Goal: Complete application form

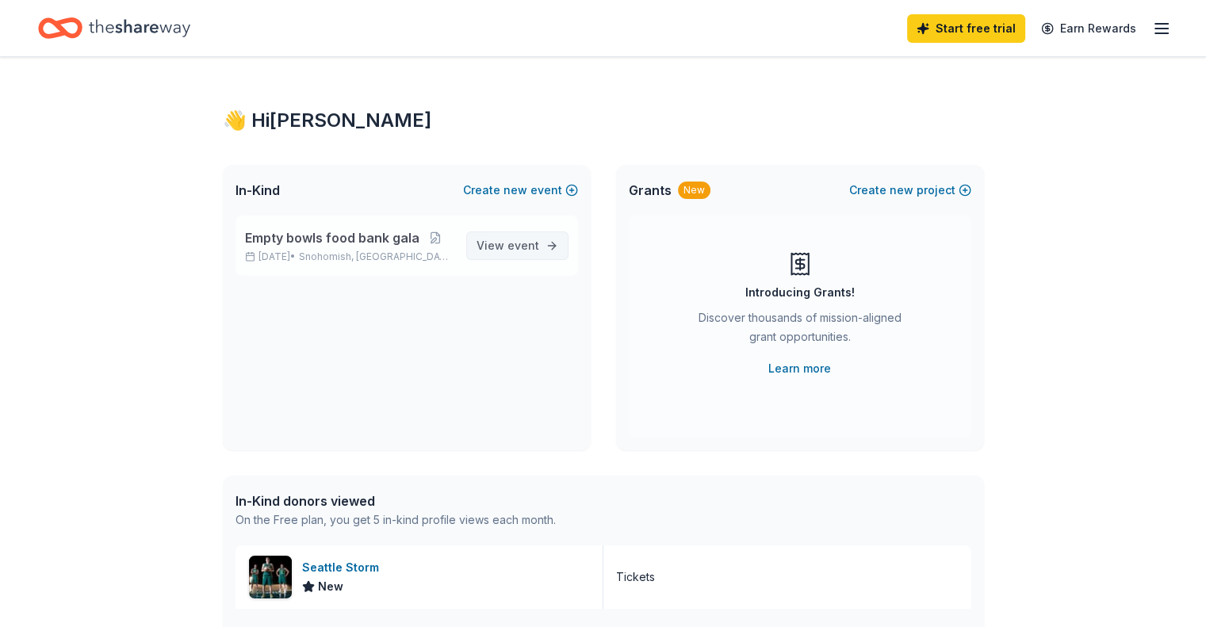
drag, startPoint x: 0, startPoint y: 0, endPoint x: 520, endPoint y: 244, distance: 574.7
click at [520, 244] on span "event" at bounding box center [524, 245] width 32 height 13
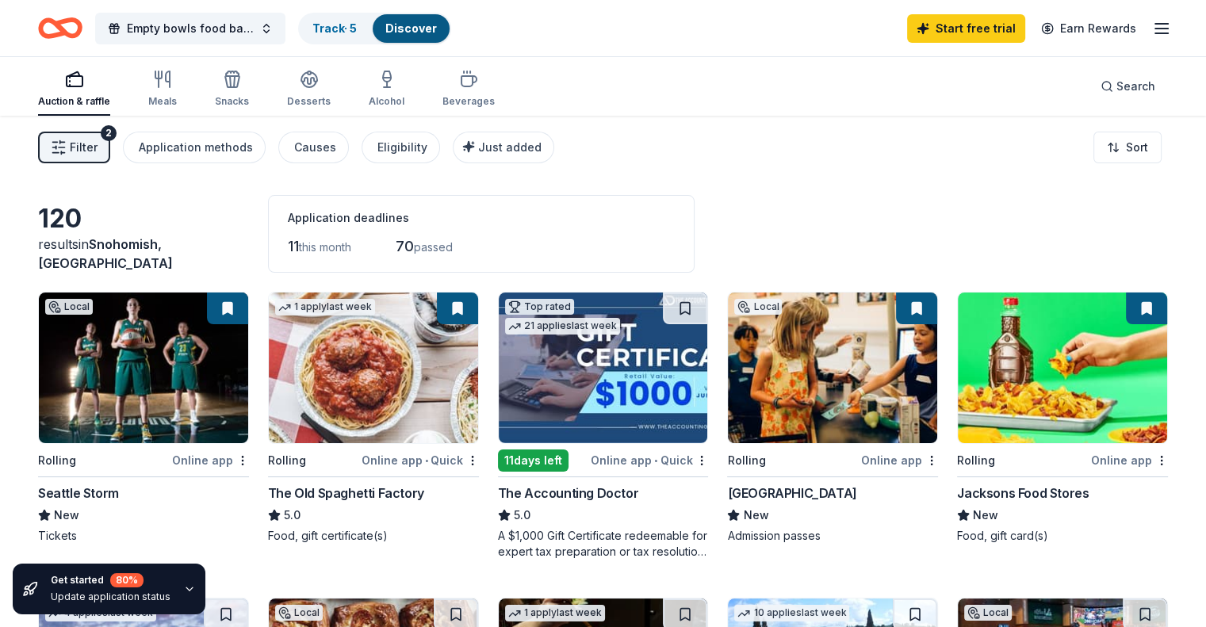
click at [785, 405] on img at bounding box center [832, 368] width 209 height 151
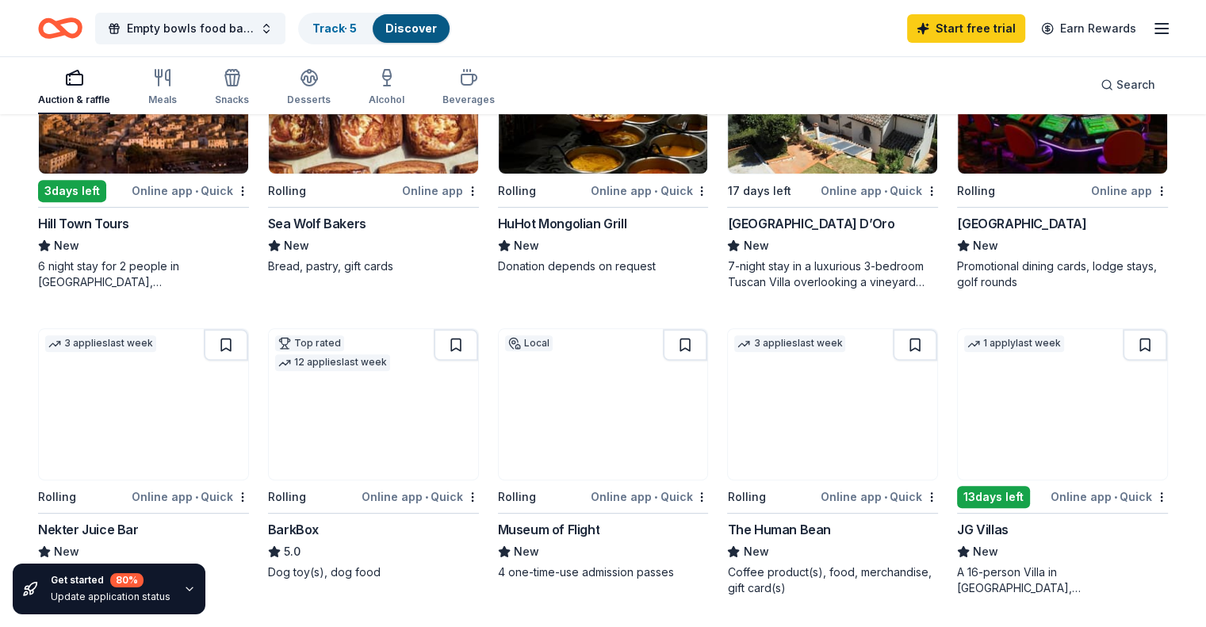
scroll to position [577, 0]
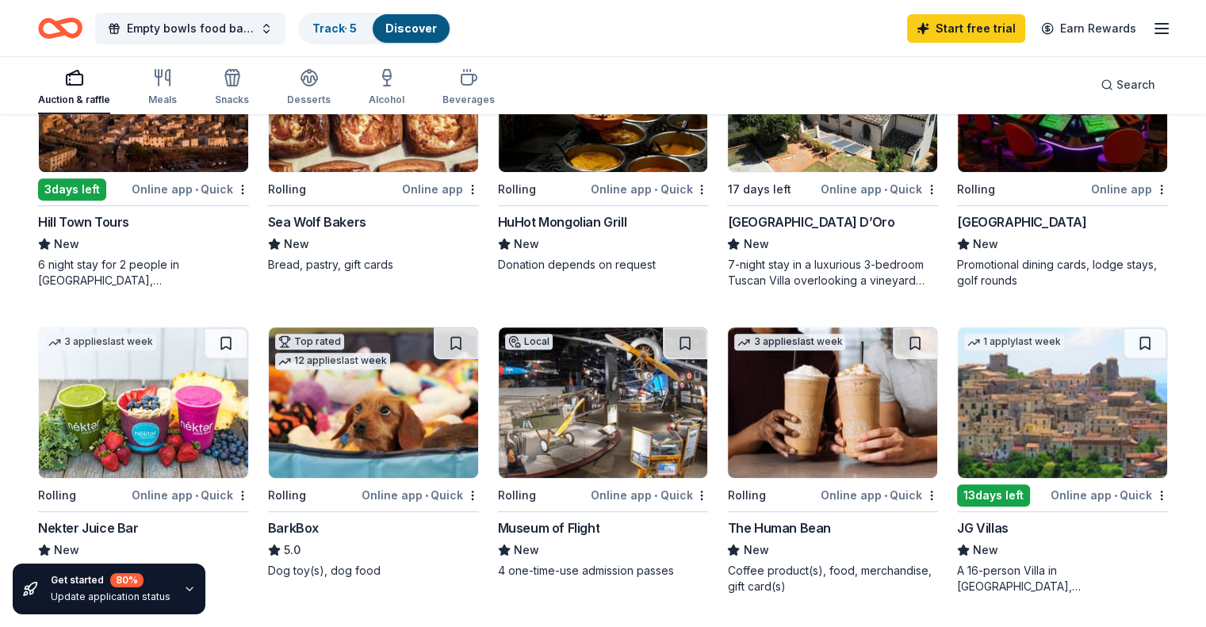
click at [579, 508] on div "Local Rolling Online app • Quick Museum of Flight New 4 one-time-use admission …" at bounding box center [603, 453] width 211 height 252
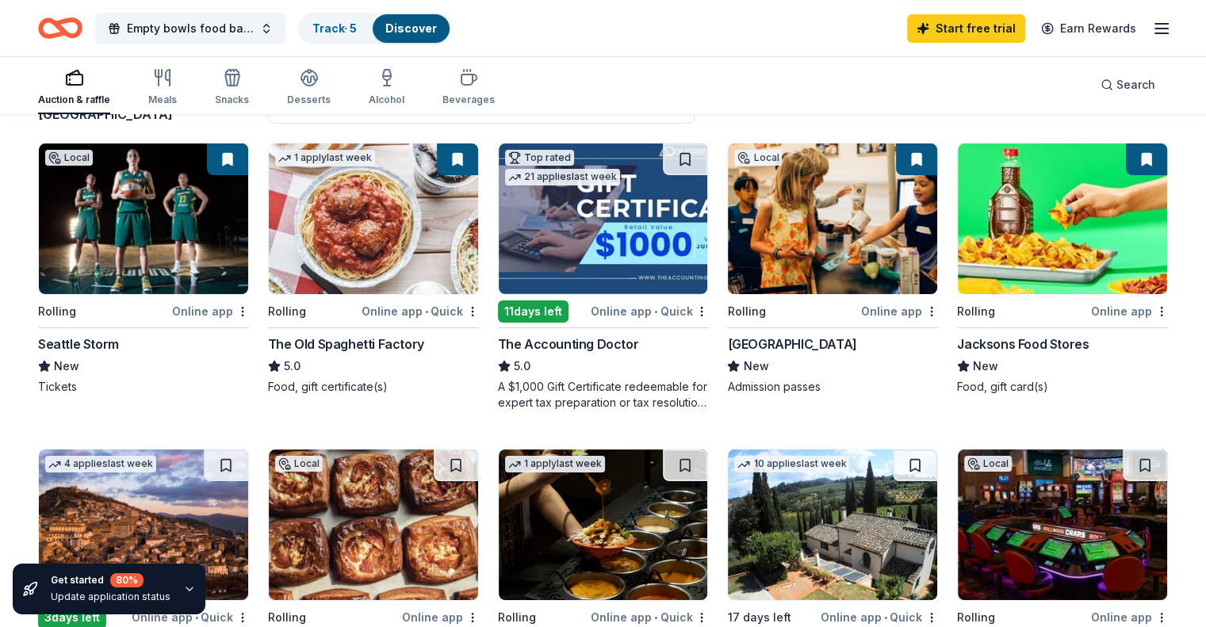
scroll to position [0, 0]
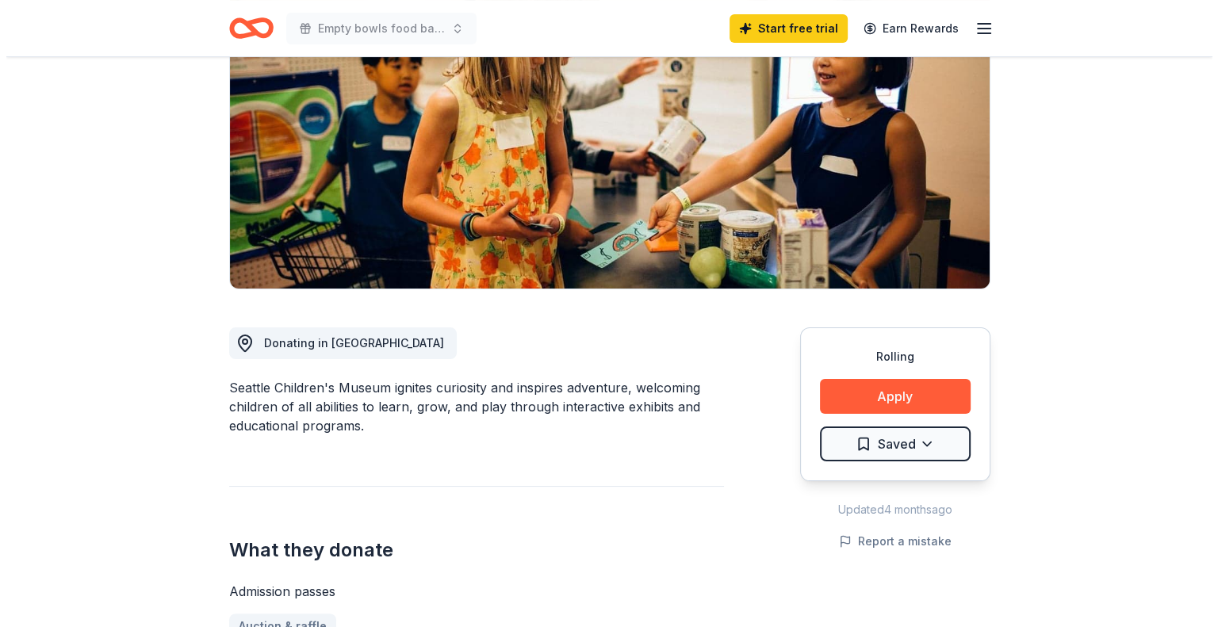
scroll to position [193, 0]
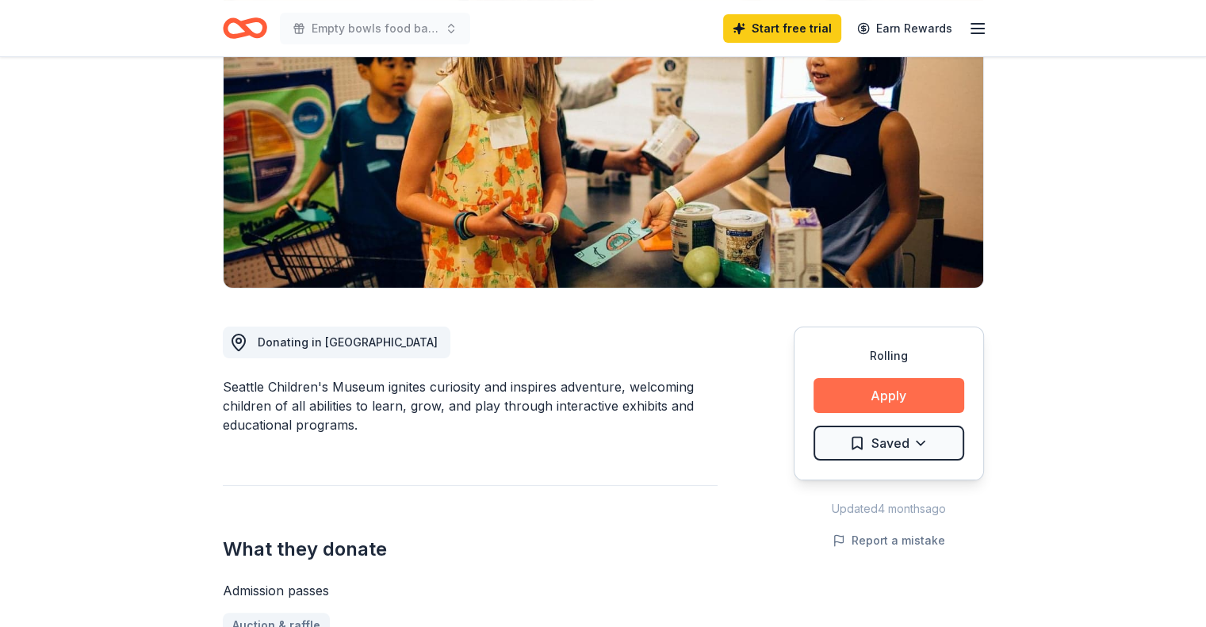
click at [909, 400] on button "Apply" at bounding box center [889, 395] width 151 height 35
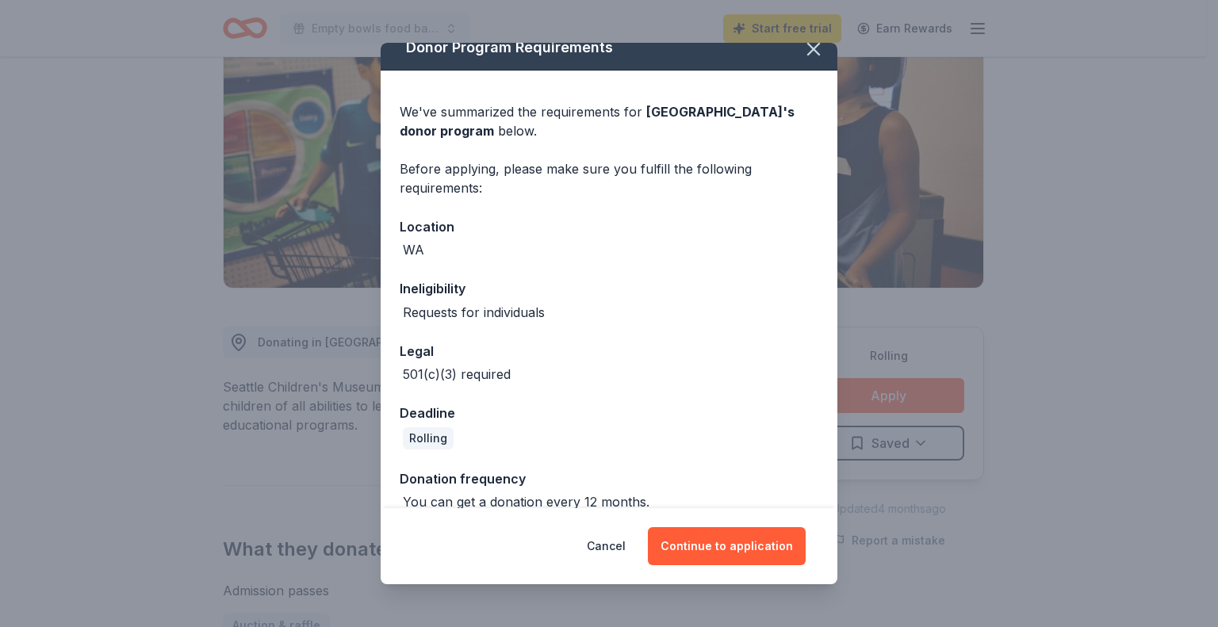
scroll to position [38, 0]
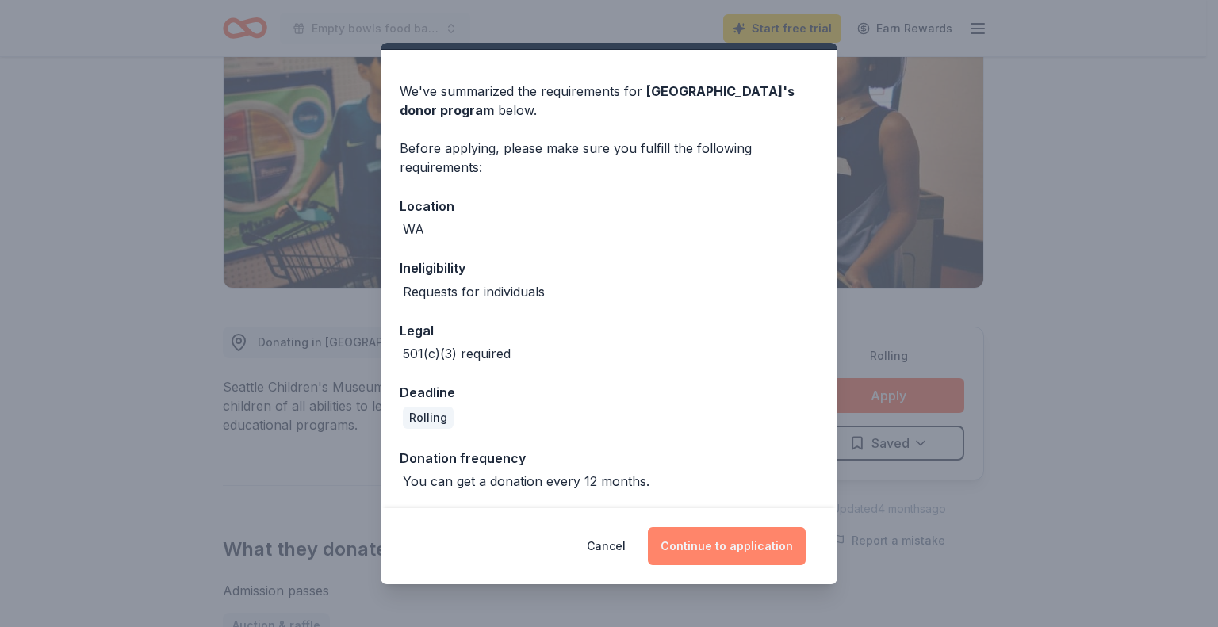
click at [756, 548] on button "Continue to application" at bounding box center [727, 546] width 158 height 38
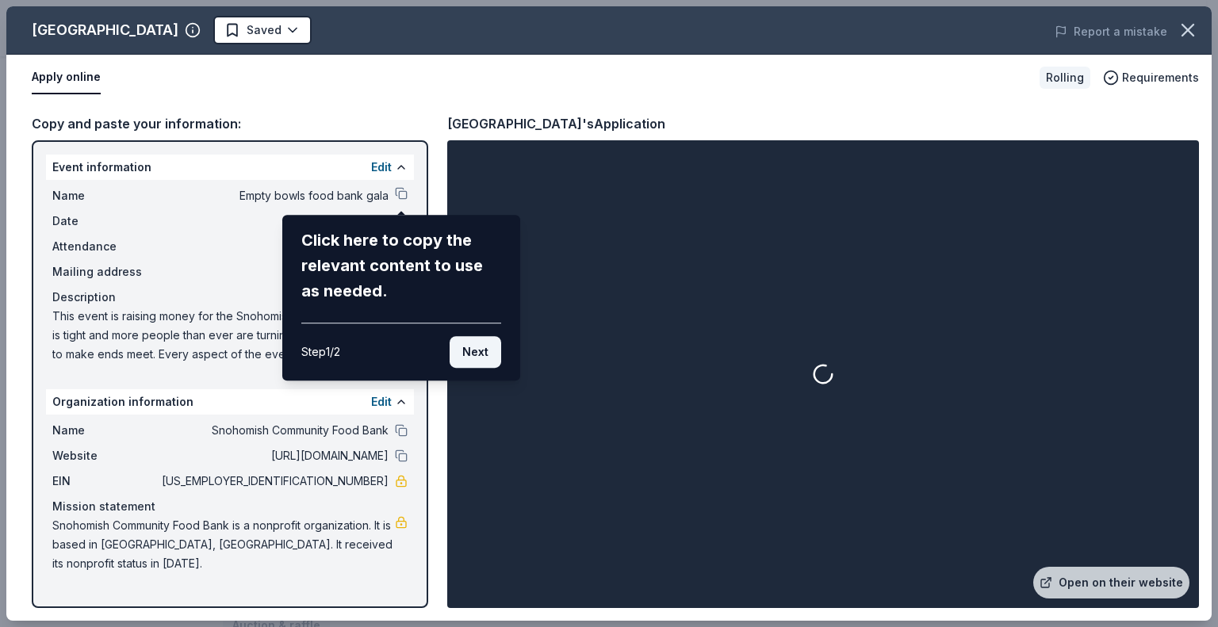
click at [472, 350] on button "Next" at bounding box center [476, 352] width 52 height 32
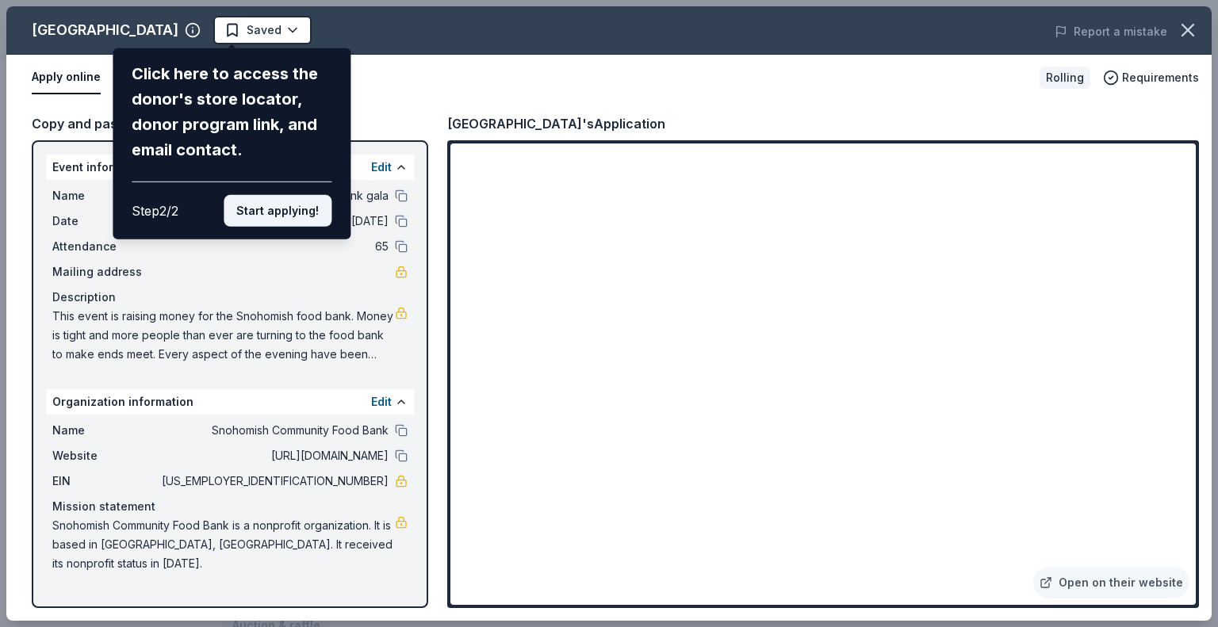
click at [285, 208] on button "Start applying!" at bounding box center [278, 211] width 108 height 32
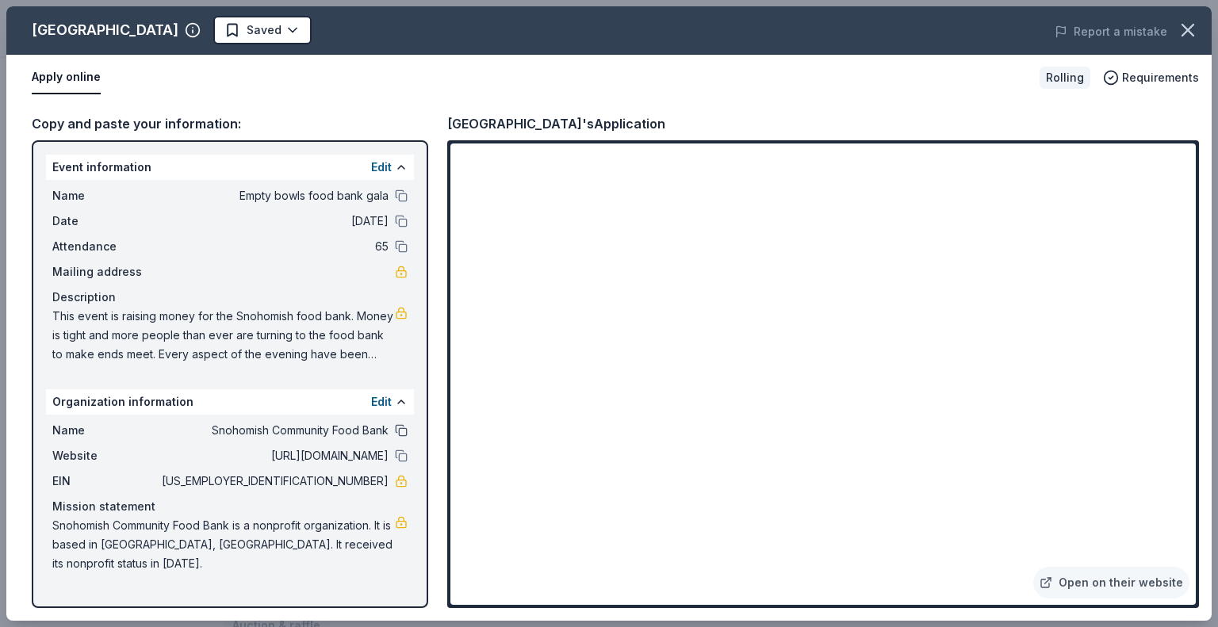
click at [400, 431] on button at bounding box center [401, 430] width 13 height 13
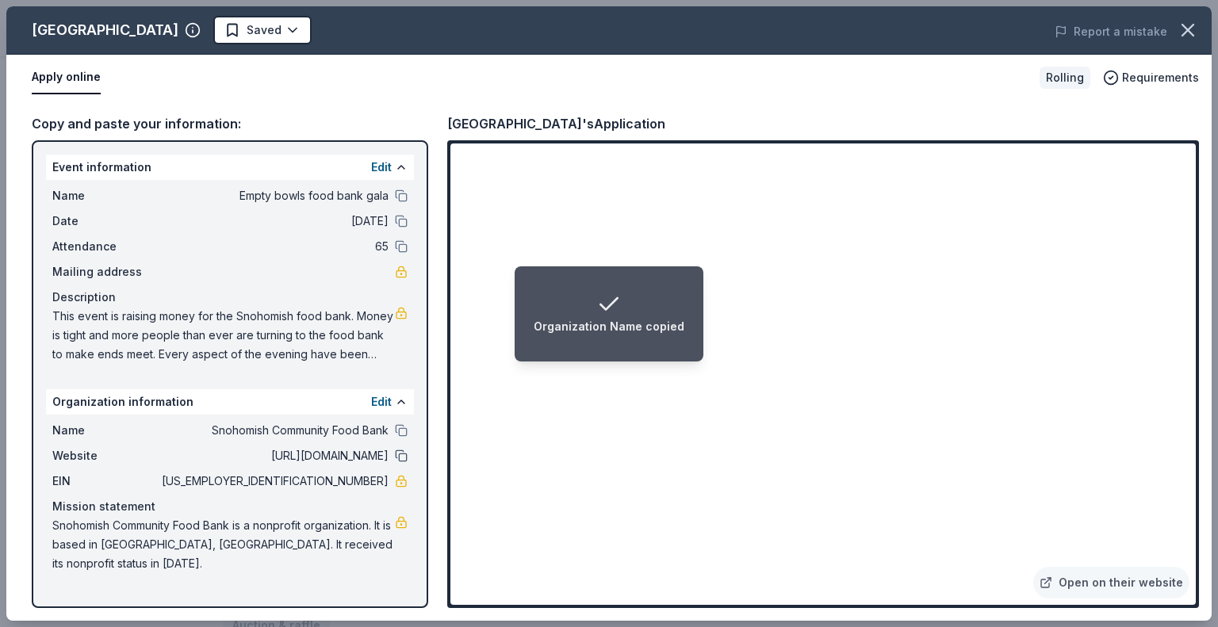
click at [400, 456] on button at bounding box center [401, 456] width 13 height 13
